Goal: Task Accomplishment & Management: Manage account settings

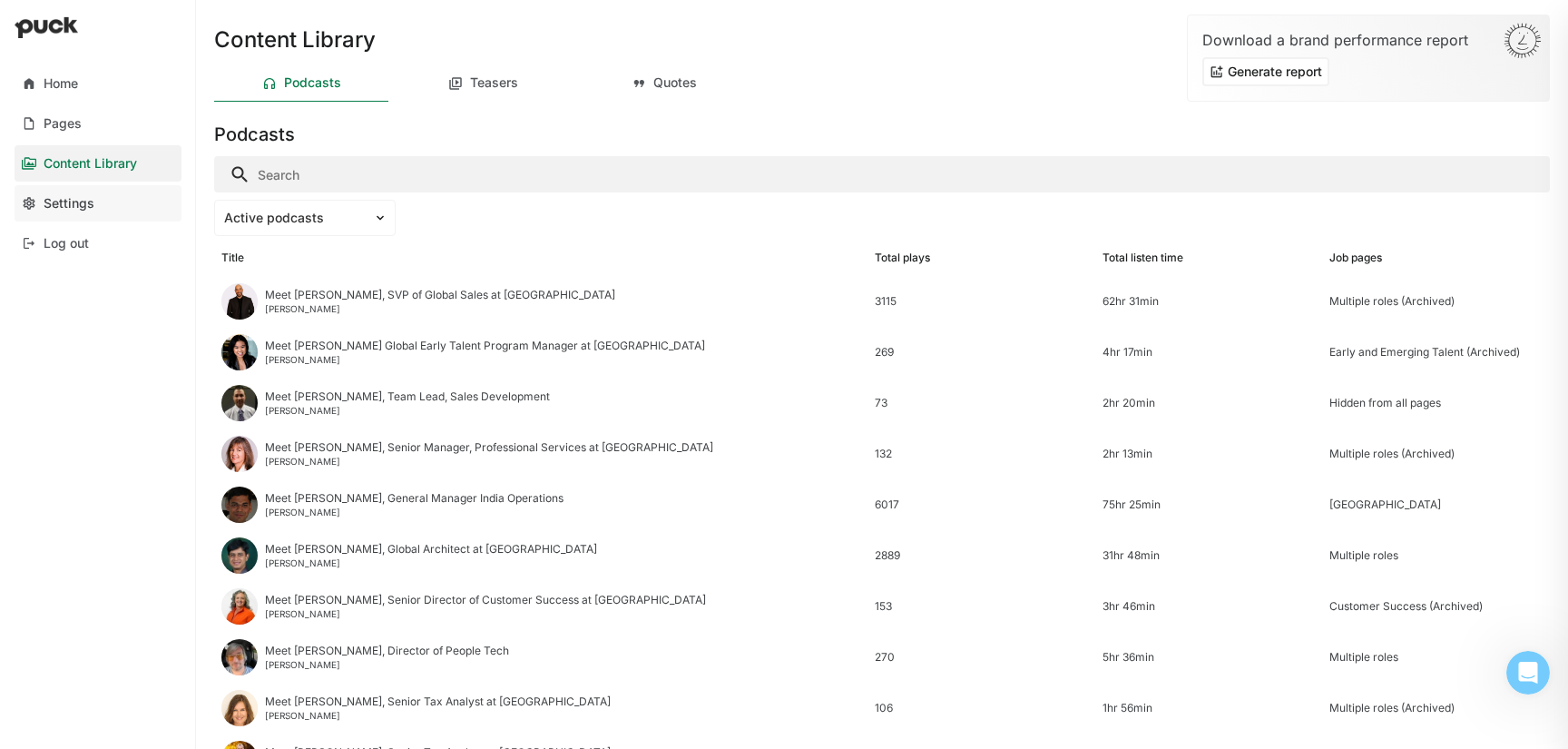
click at [72, 190] on link "Settings" at bounding box center [98, 203] width 167 height 36
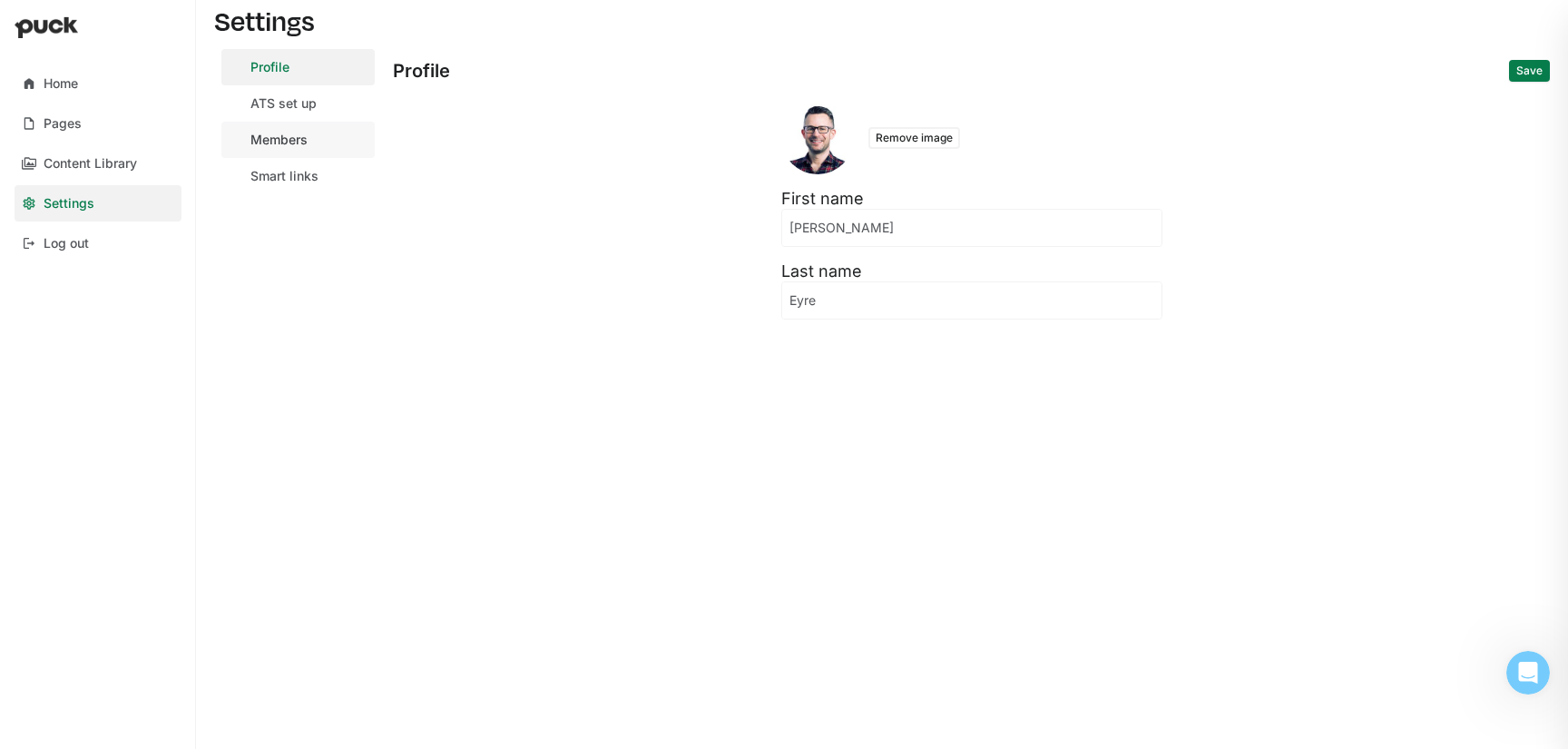
click at [272, 145] on div "Members" at bounding box center [279, 140] width 57 height 15
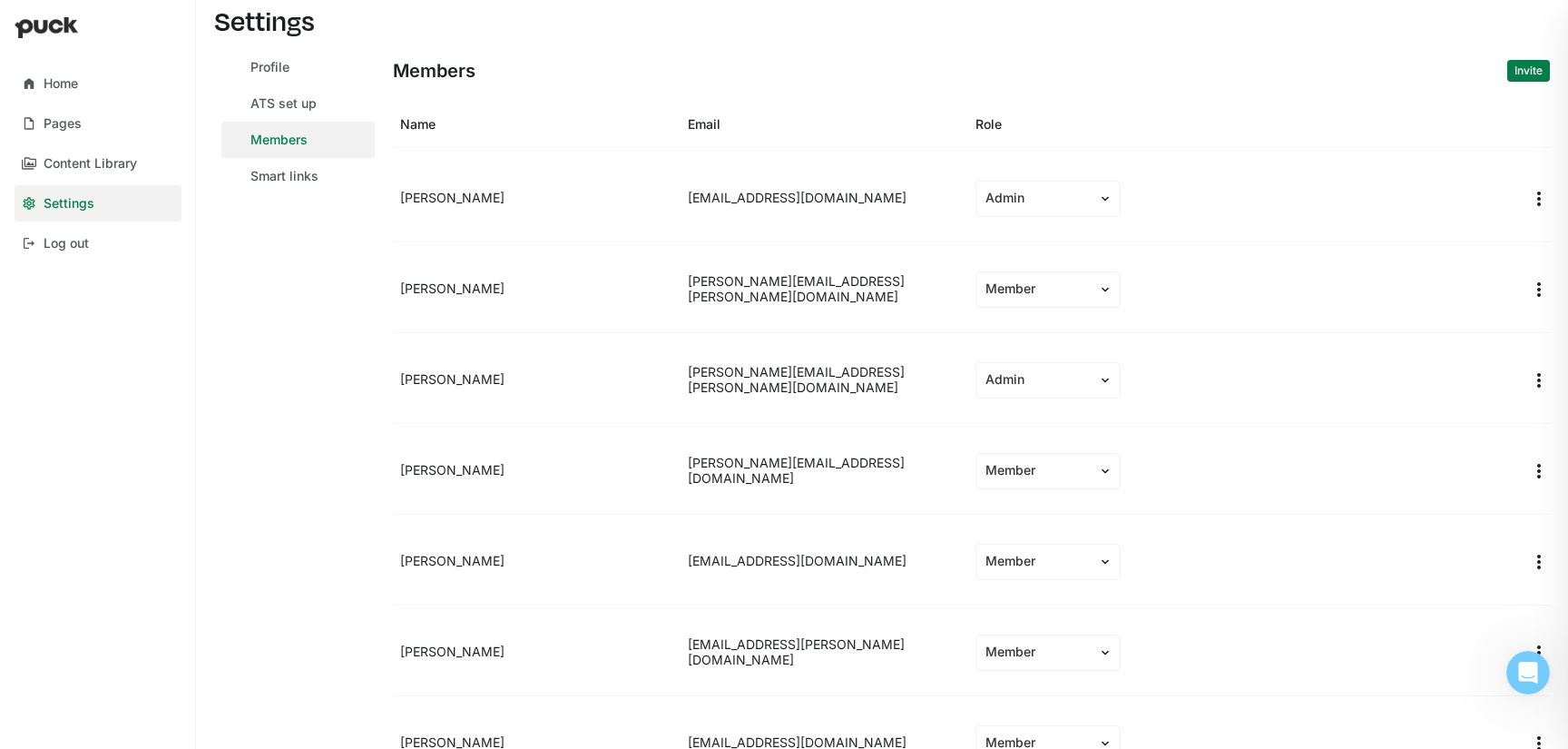
click at [1533, 563] on img "More options" at bounding box center [1539, 562] width 22 height 22
click at [1514, 598] on div "Remove team member" at bounding box center [1467, 605] width 134 height 15
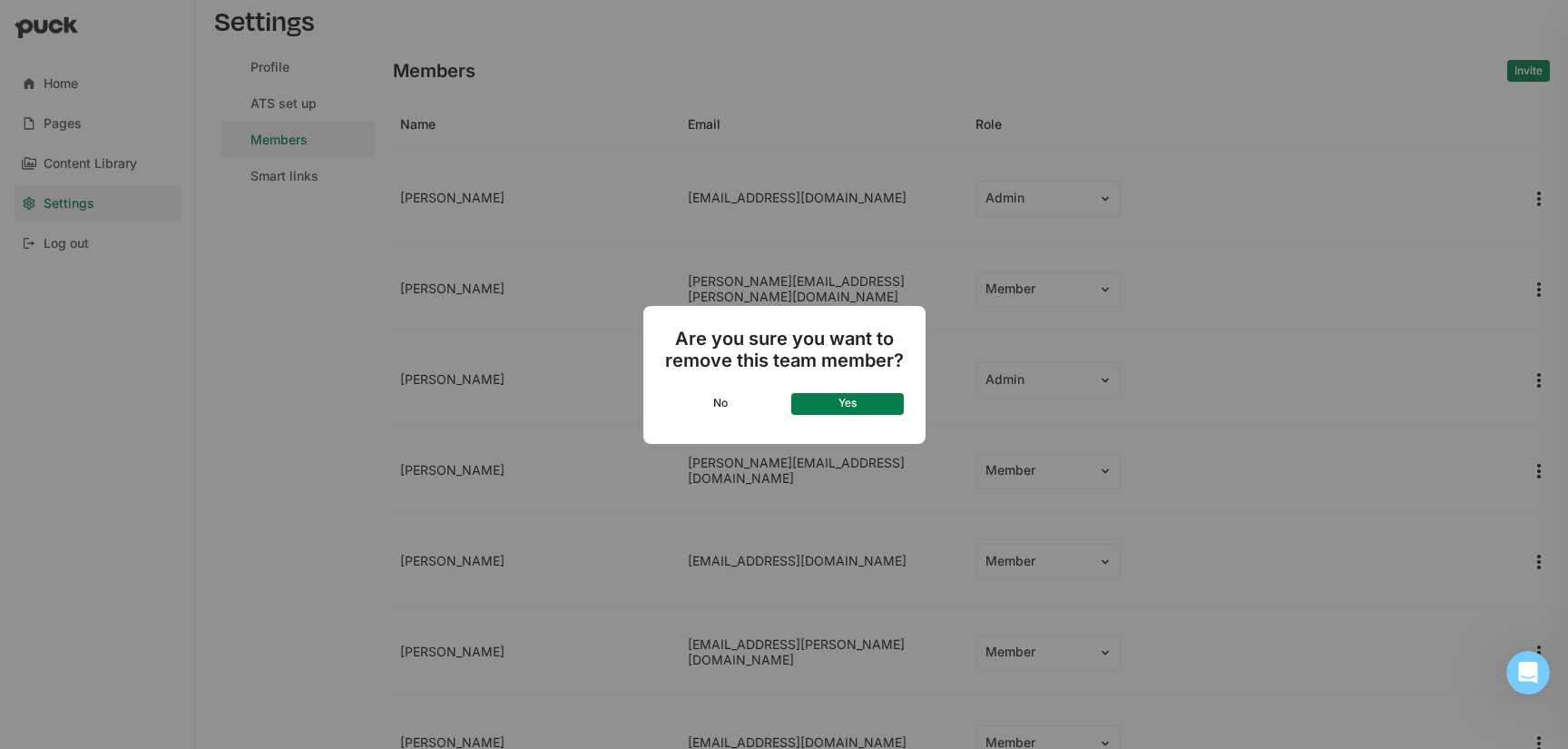
click at [845, 410] on button "Yes" at bounding box center [847, 404] width 113 height 22
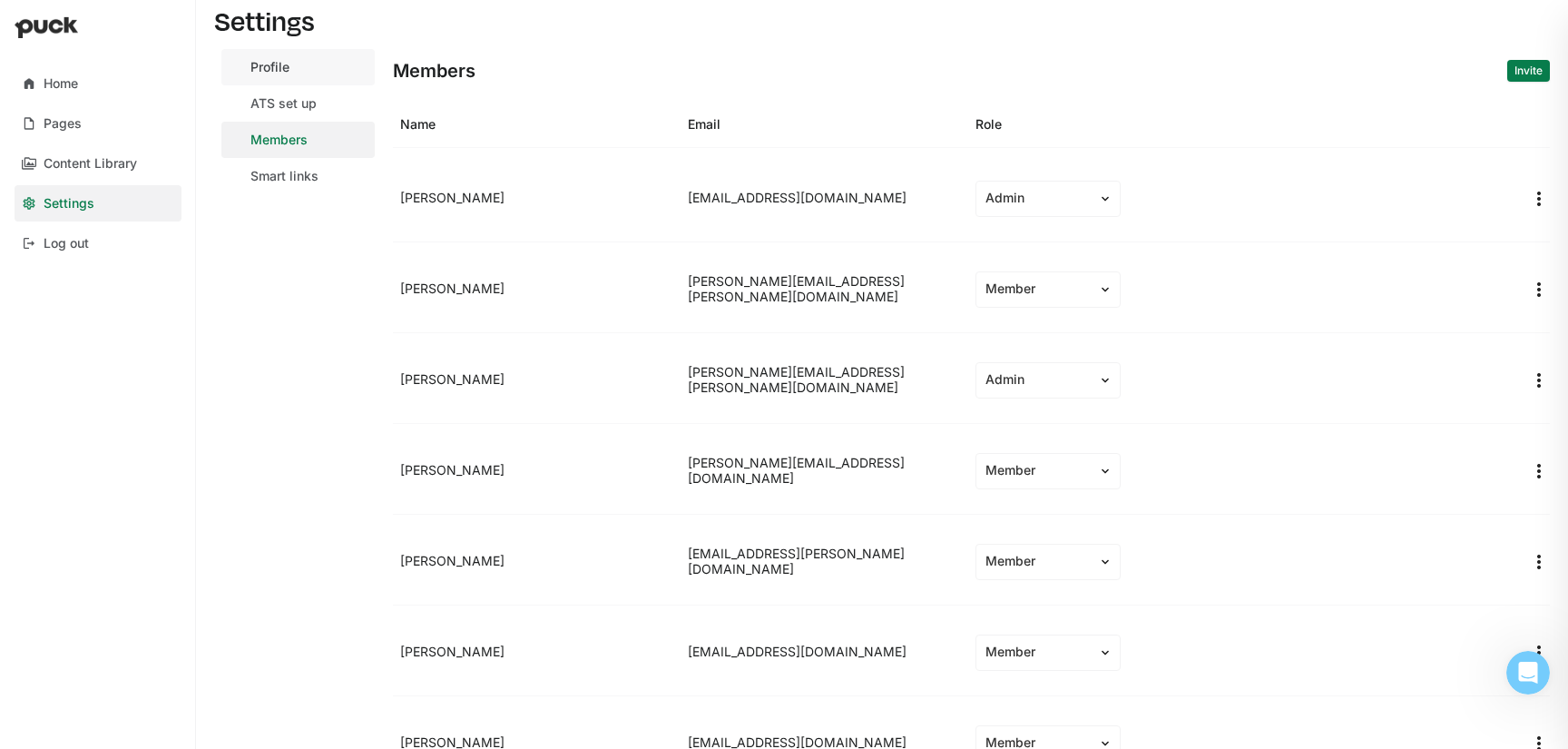
click at [284, 69] on div "Profile" at bounding box center [270, 67] width 39 height 15
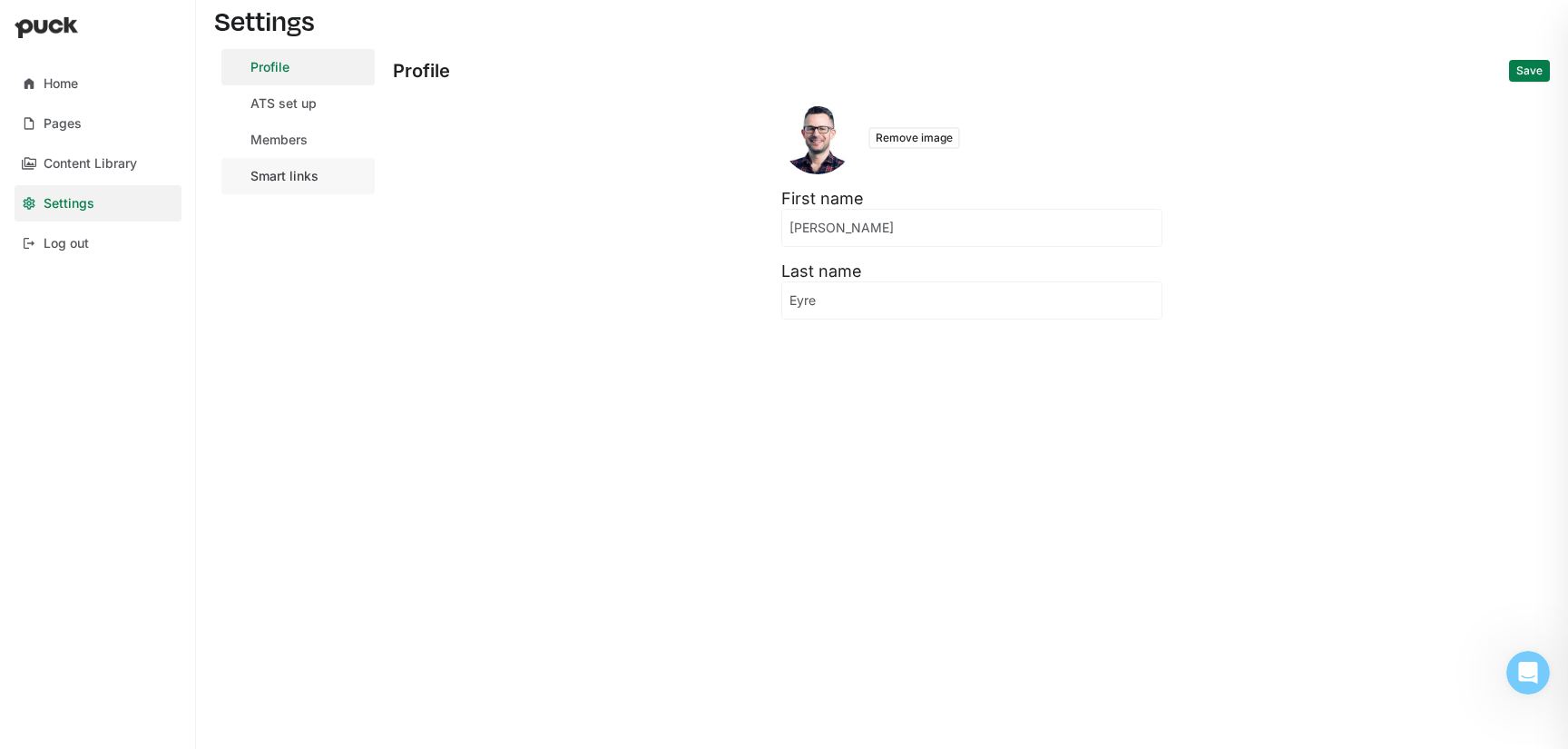
click at [294, 181] on div "Smart links" at bounding box center [285, 176] width 68 height 15
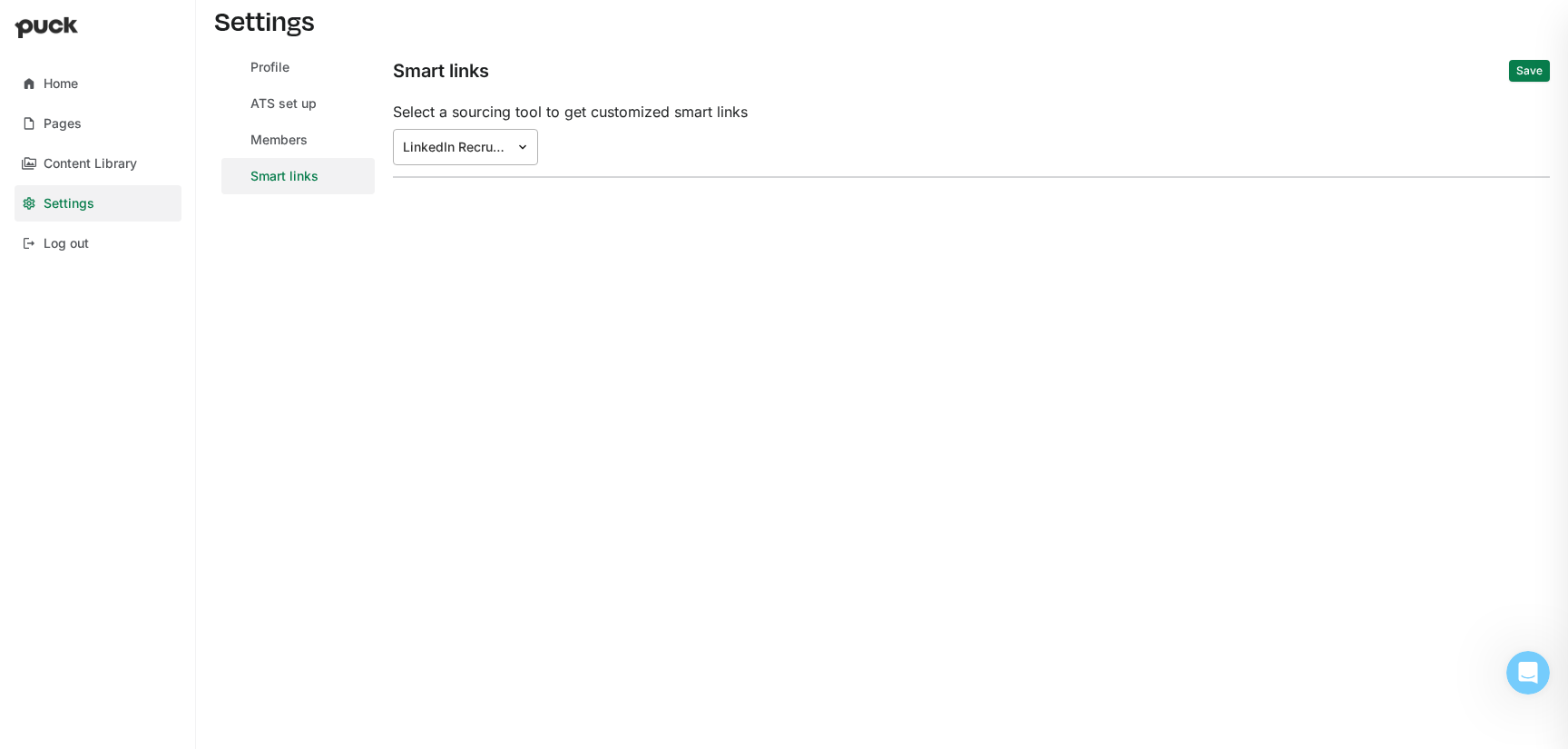
click at [513, 141] on div "LinkedIn Recruiter" at bounding box center [455, 147] width 122 height 19
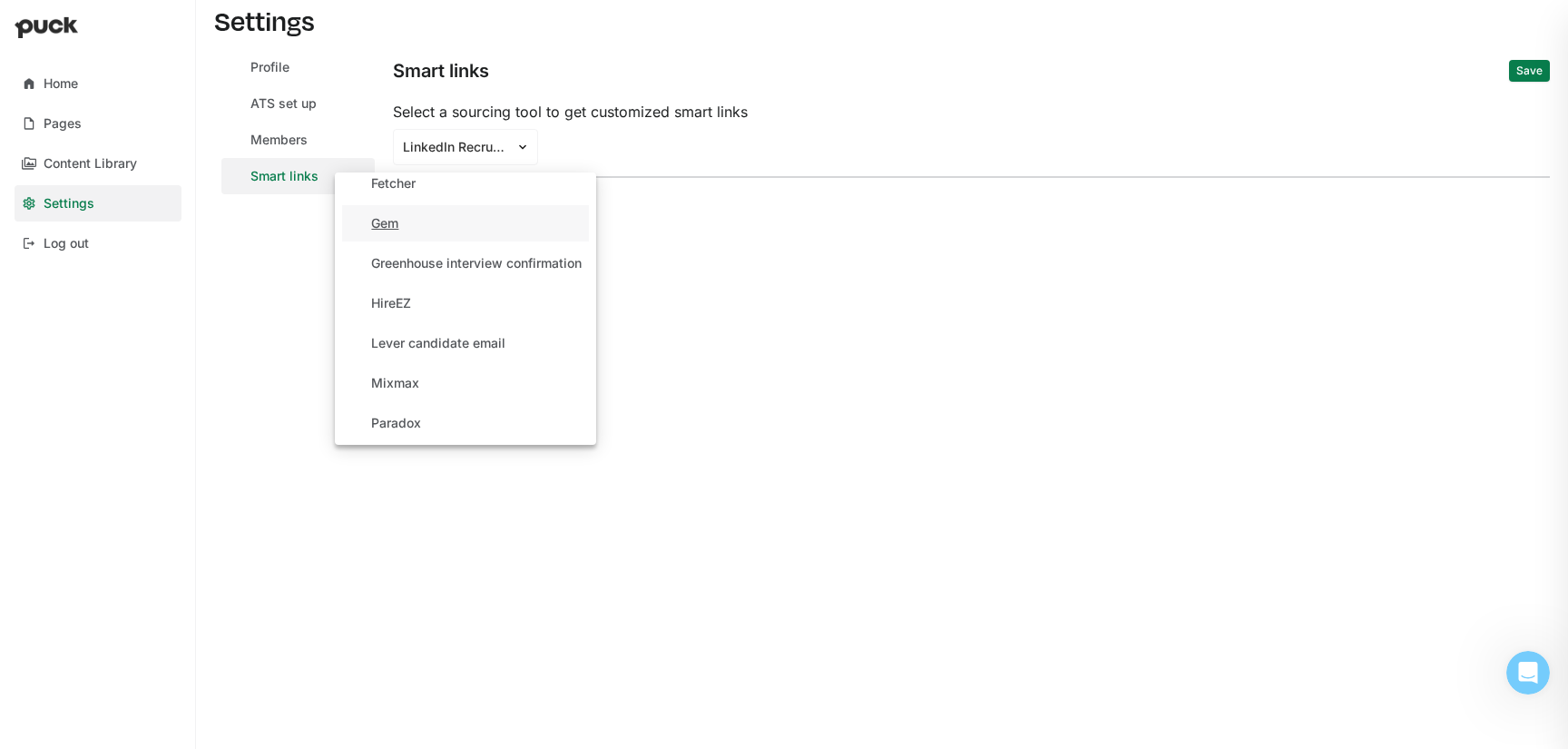
scroll to position [178, 0]
click at [1033, 117] on div "Select a sourcing tool to get customized smart links" at bounding box center [971, 112] width 1157 height 20
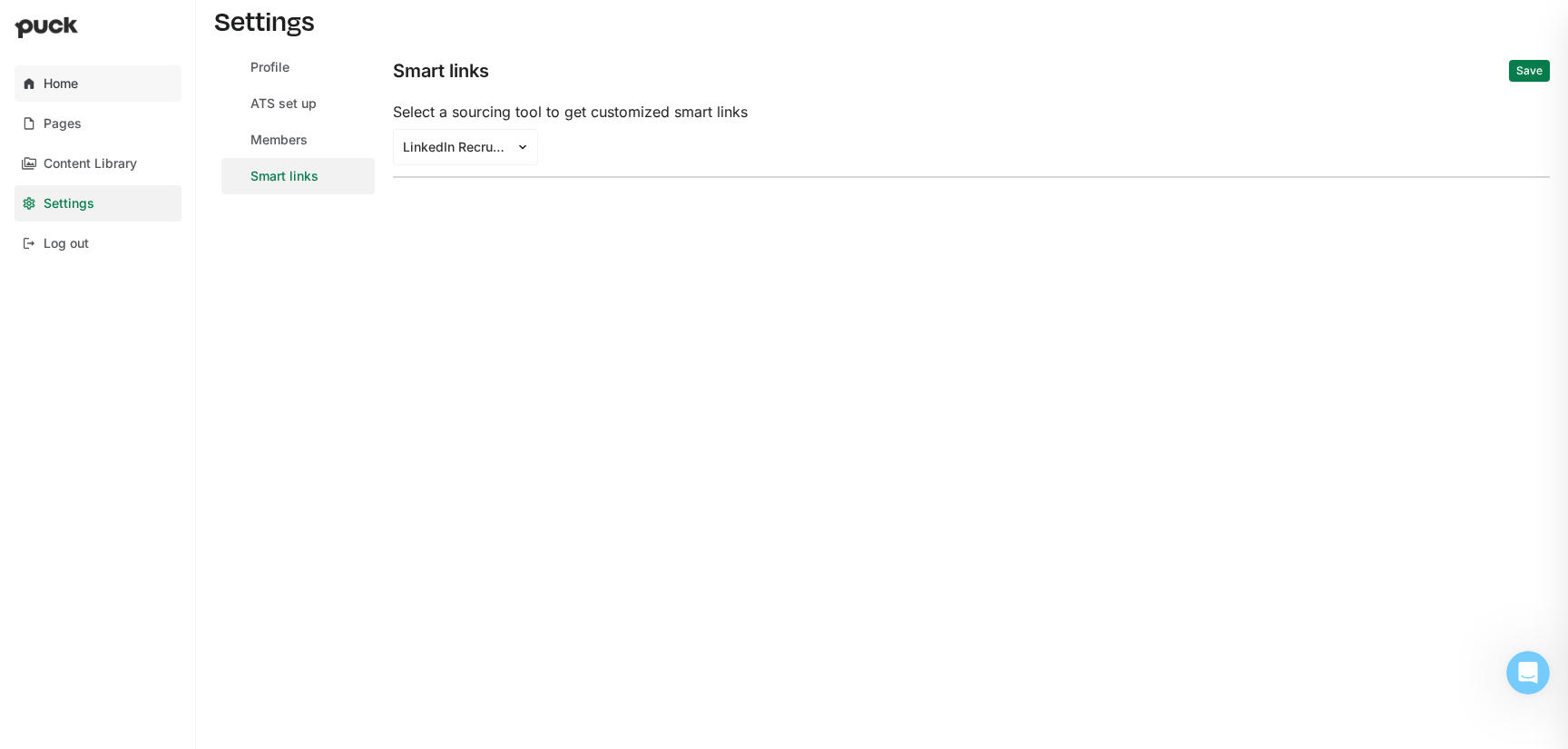
click at [60, 81] on div "Home" at bounding box center [61, 83] width 35 height 15
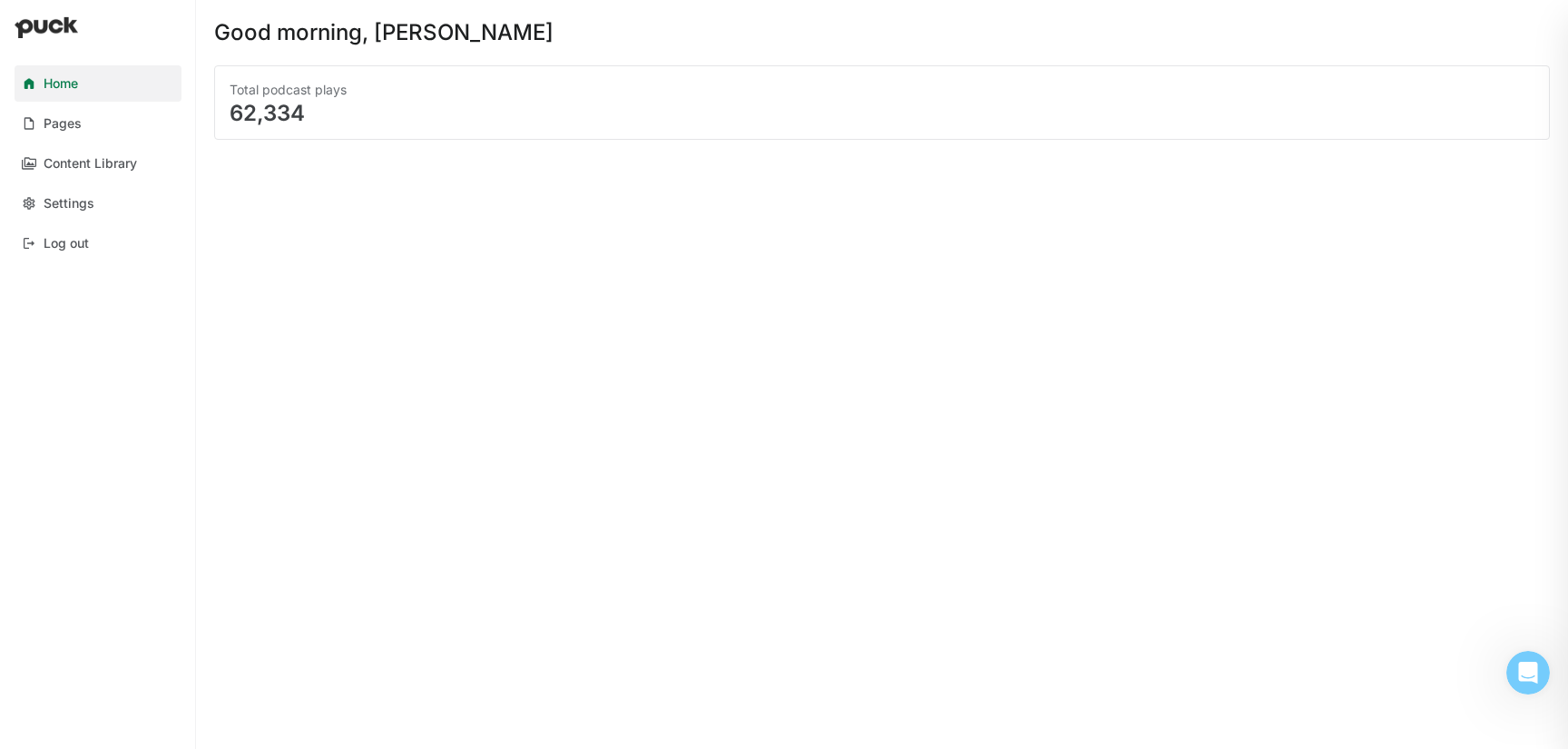
scroll to position [2498, 0]
